Goal: Use online tool/utility

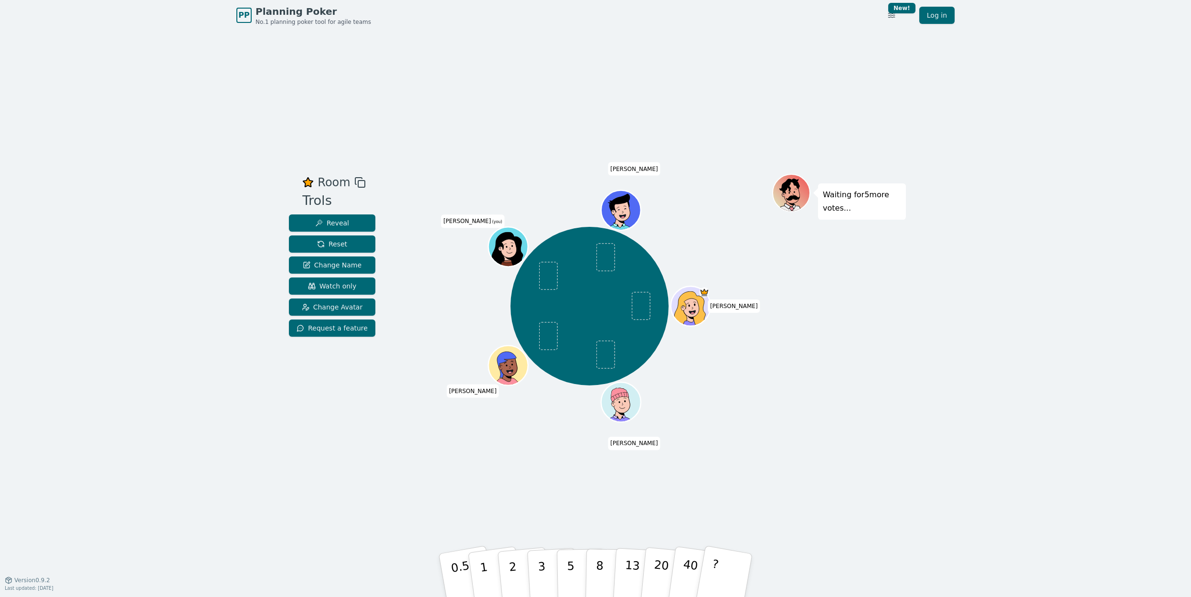
click at [556, 469] on div "Room Trols Reveal Reset Change Name Watch only Change Avatar Request a feature …" at bounding box center [595, 305] width 621 height 549
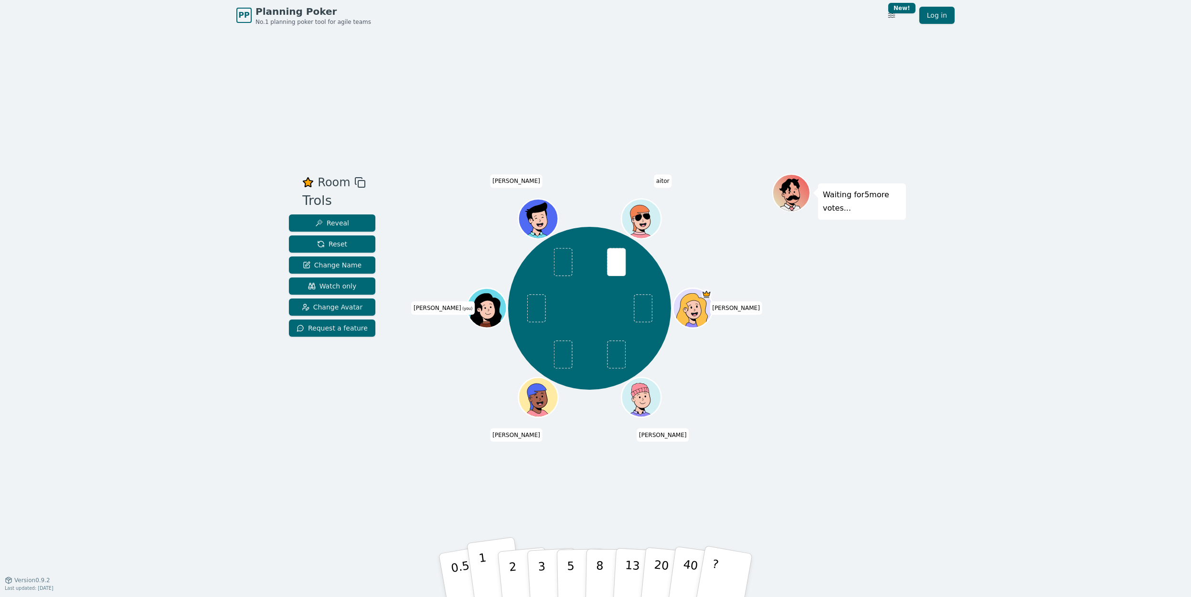
click at [494, 574] on button "1" at bounding box center [495, 575] width 57 height 77
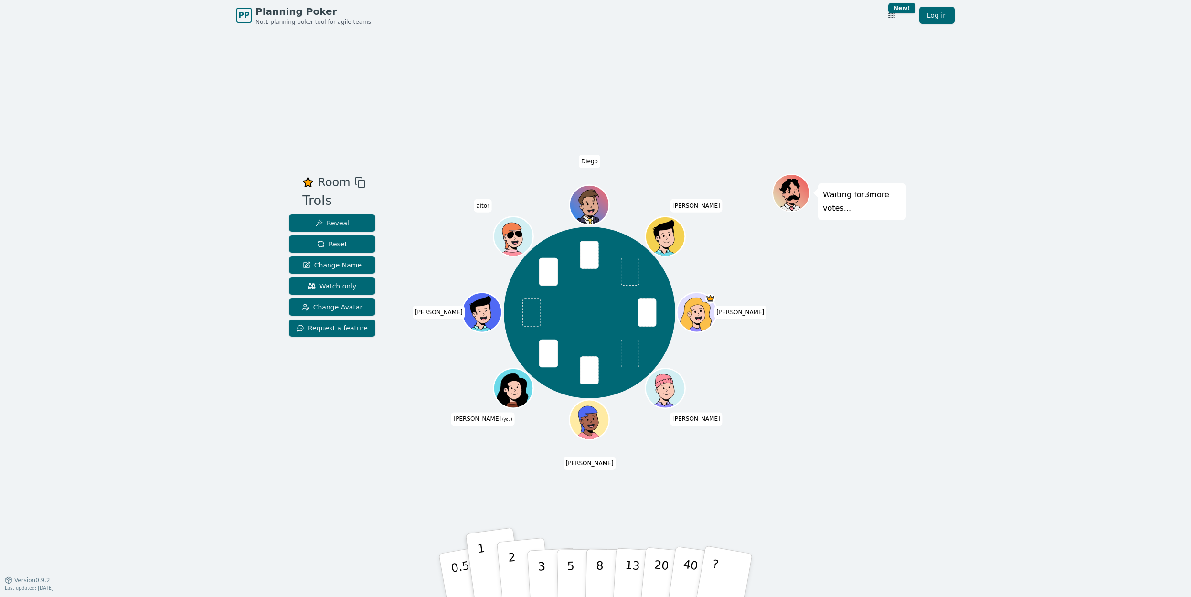
click at [517, 566] on button "2" at bounding box center [524, 576] width 54 height 76
click at [485, 563] on p "1" at bounding box center [485, 577] width 14 height 52
click at [518, 567] on button "2" at bounding box center [524, 576] width 54 height 76
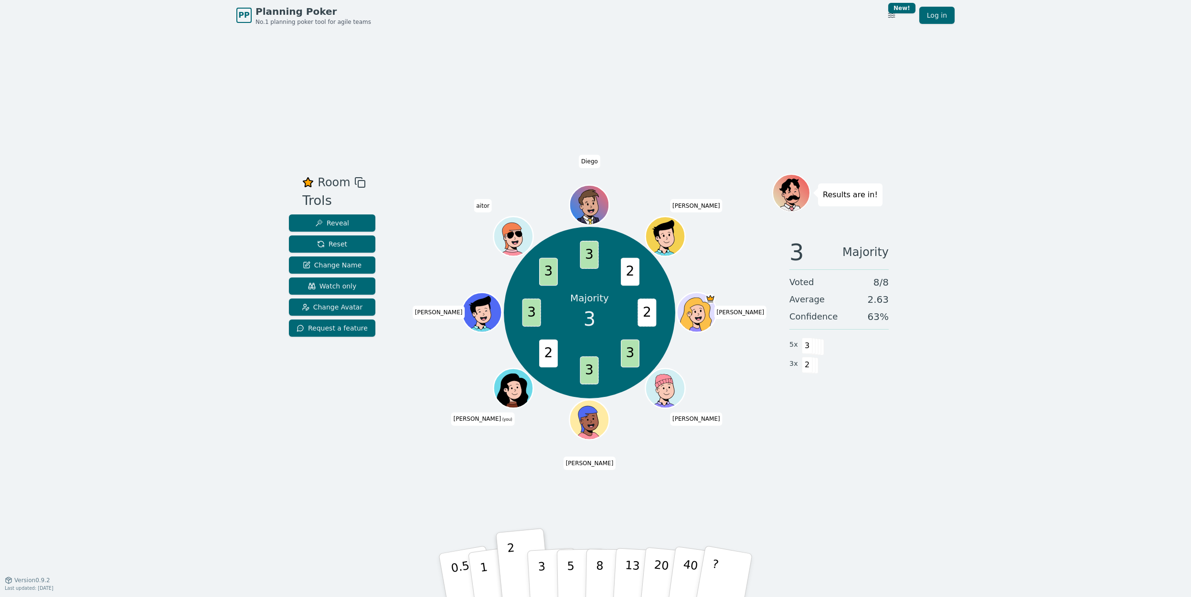
click at [522, 476] on div "Room Trols Reveal Reset Change Name Watch only Change Avatar Request a feature …" at bounding box center [595, 305] width 621 height 549
click at [343, 243] on span "Reset" at bounding box center [332, 244] width 30 height 10
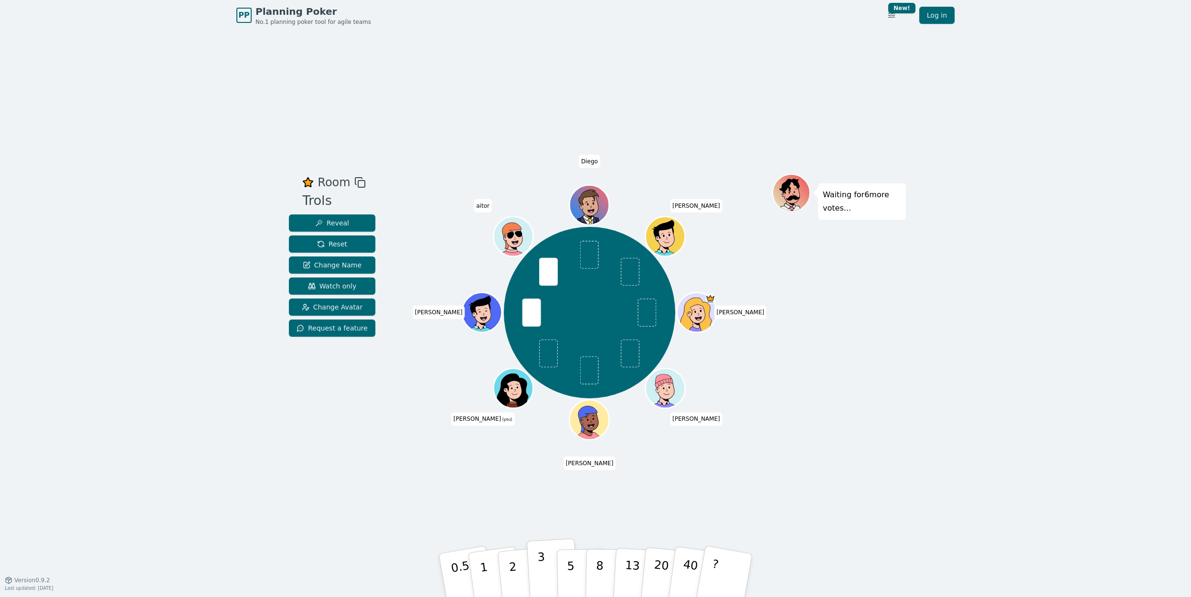
click at [549, 576] on button "3" at bounding box center [553, 575] width 52 height 75
click at [563, 577] on button "5" at bounding box center [581, 575] width 49 height 73
click at [552, 577] on button "3" at bounding box center [553, 575] width 52 height 75
click at [564, 583] on button "5" at bounding box center [581, 575] width 49 height 73
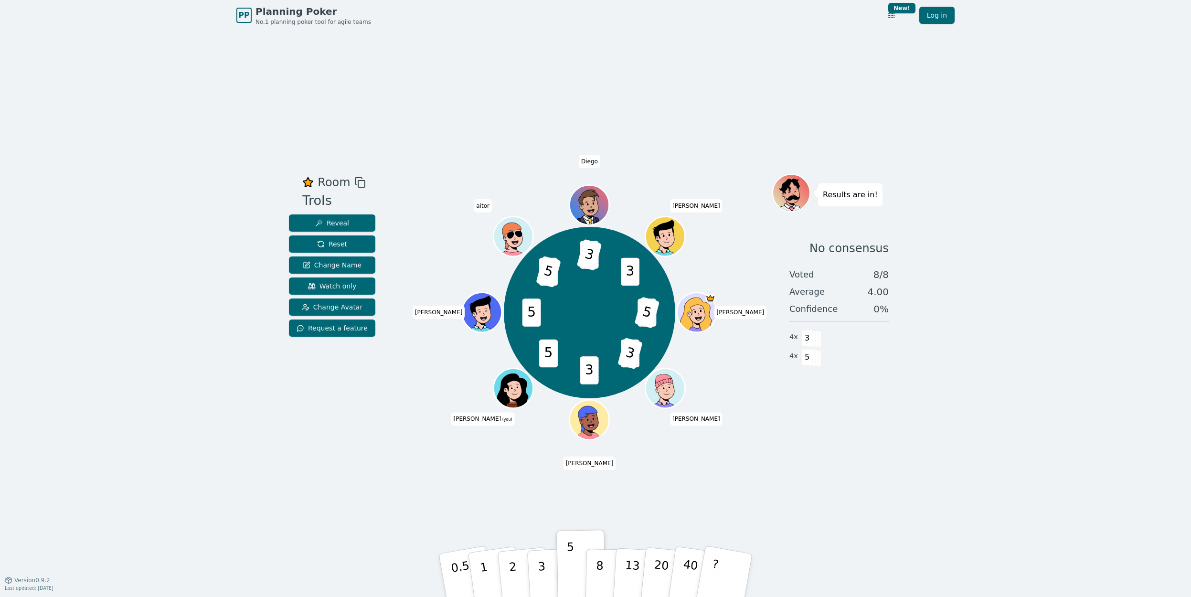
drag, startPoint x: 541, startPoint y: 572, endPoint x: 568, endPoint y: 489, distance: 87.8
click at [568, 489] on div "Room Trols Reveal Reset Change Name Watch only Change Avatar Request a feature …" at bounding box center [595, 305] width 621 height 549
click at [541, 580] on p "3" at bounding box center [542, 576] width 11 height 52
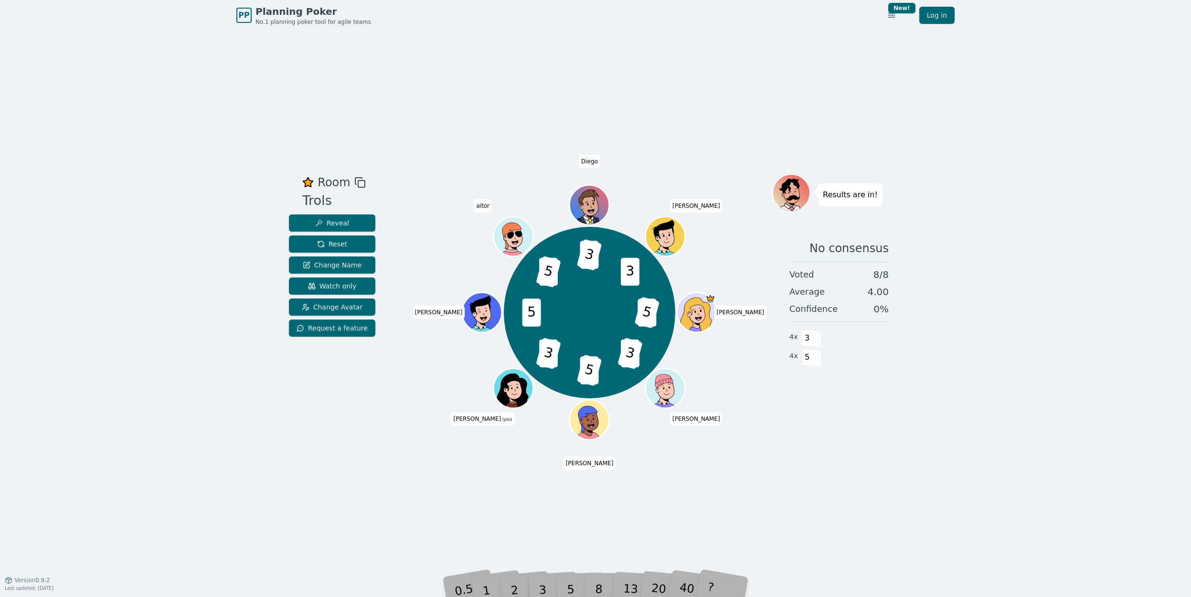
click at [582, 516] on div "Room Trols Reveal Reset Change Name Watch only Change Avatar Request a feature …" at bounding box center [595, 305] width 621 height 549
click at [569, 595] on div "PP Planning Poker No.1 planning poker tool for agile teams Toggle theme New! Lo…" at bounding box center [595, 298] width 1191 height 597
click at [569, 594] on div "PP Planning Poker No.1 planning poker tool for agile teams Toggle theme New! Lo…" at bounding box center [595, 298] width 1191 height 597
drag, startPoint x: 569, startPoint y: 589, endPoint x: 567, endPoint y: 361, distance: 228.3
click at [570, 587] on div "5" at bounding box center [581, 575] width 29 height 34
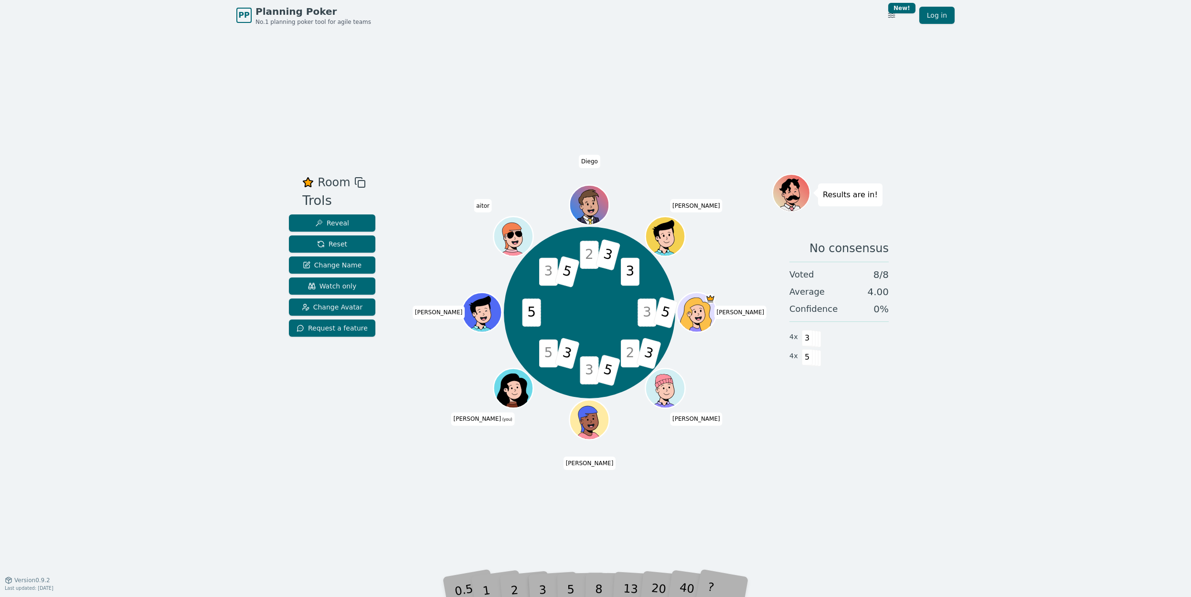
click at [555, 356] on span "5" at bounding box center [548, 354] width 19 height 28
click at [556, 356] on span "5" at bounding box center [548, 354] width 19 height 28
click at [648, 353] on span "3" at bounding box center [649, 354] width 25 height 32
